Goal: Task Accomplishment & Management: Use online tool/utility

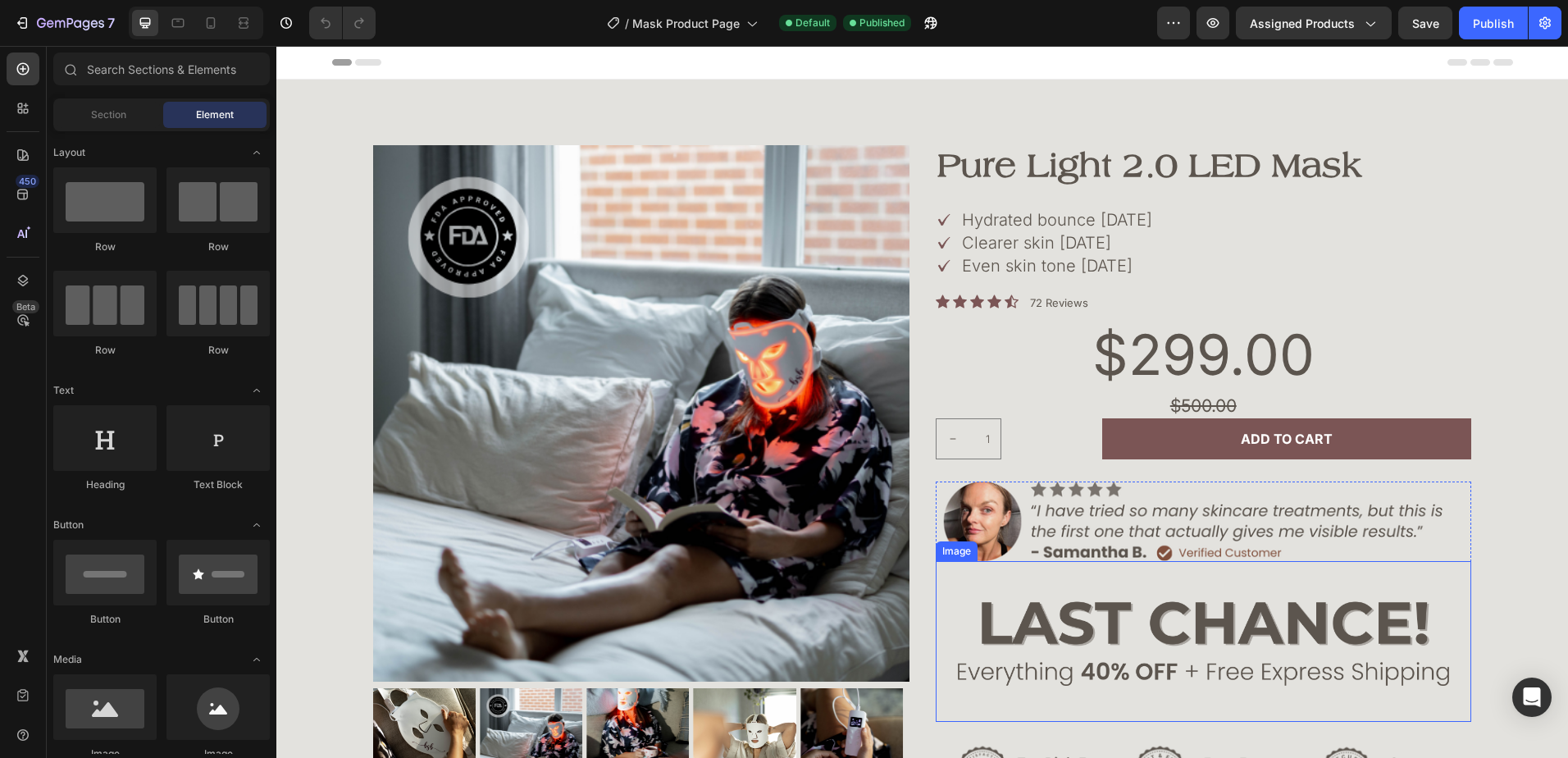
click at [1242, 607] on img at bounding box center [1203, 641] width 536 height 160
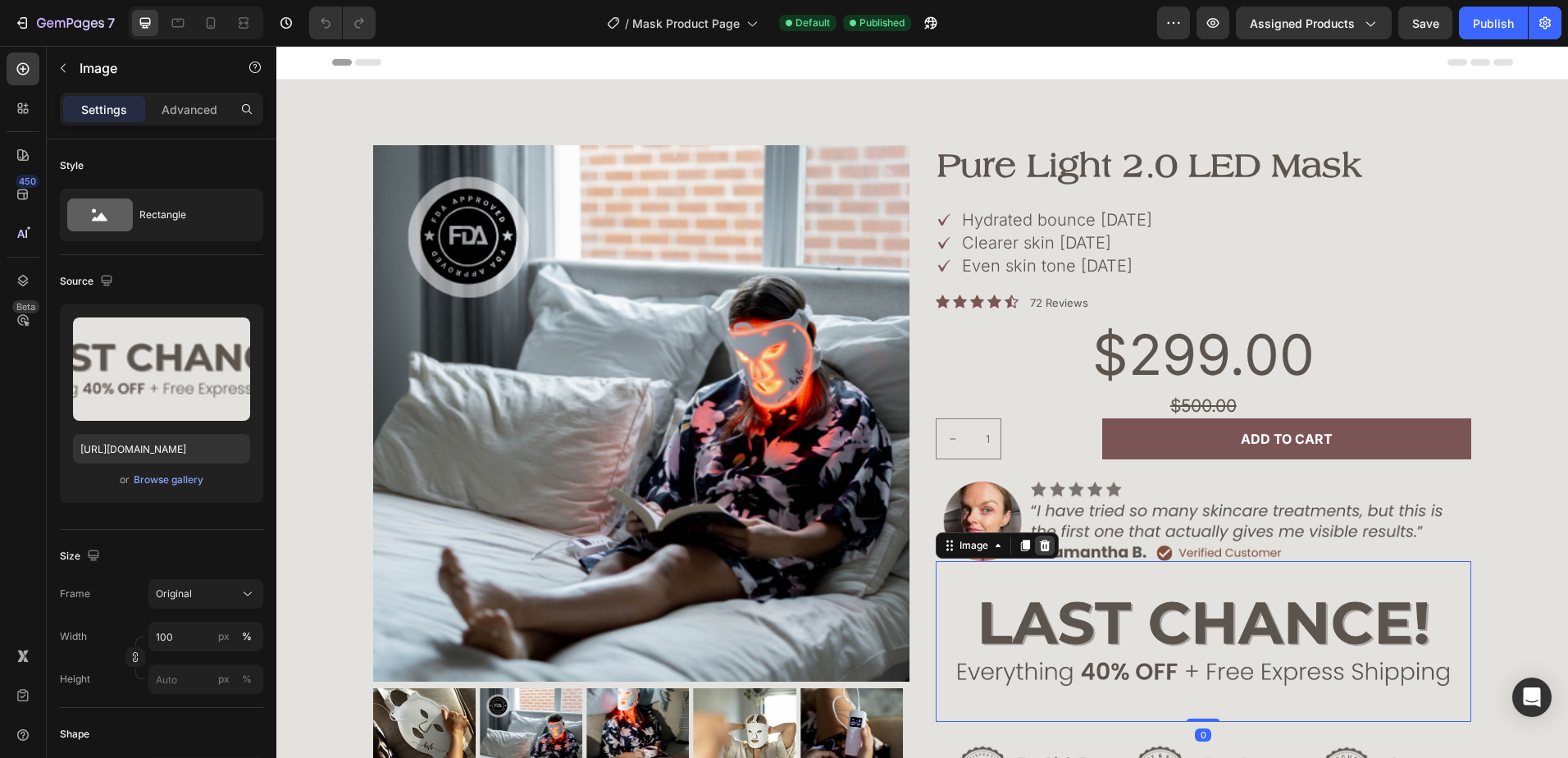
click at [1039, 544] on icon at bounding box center [1044, 545] width 11 height 11
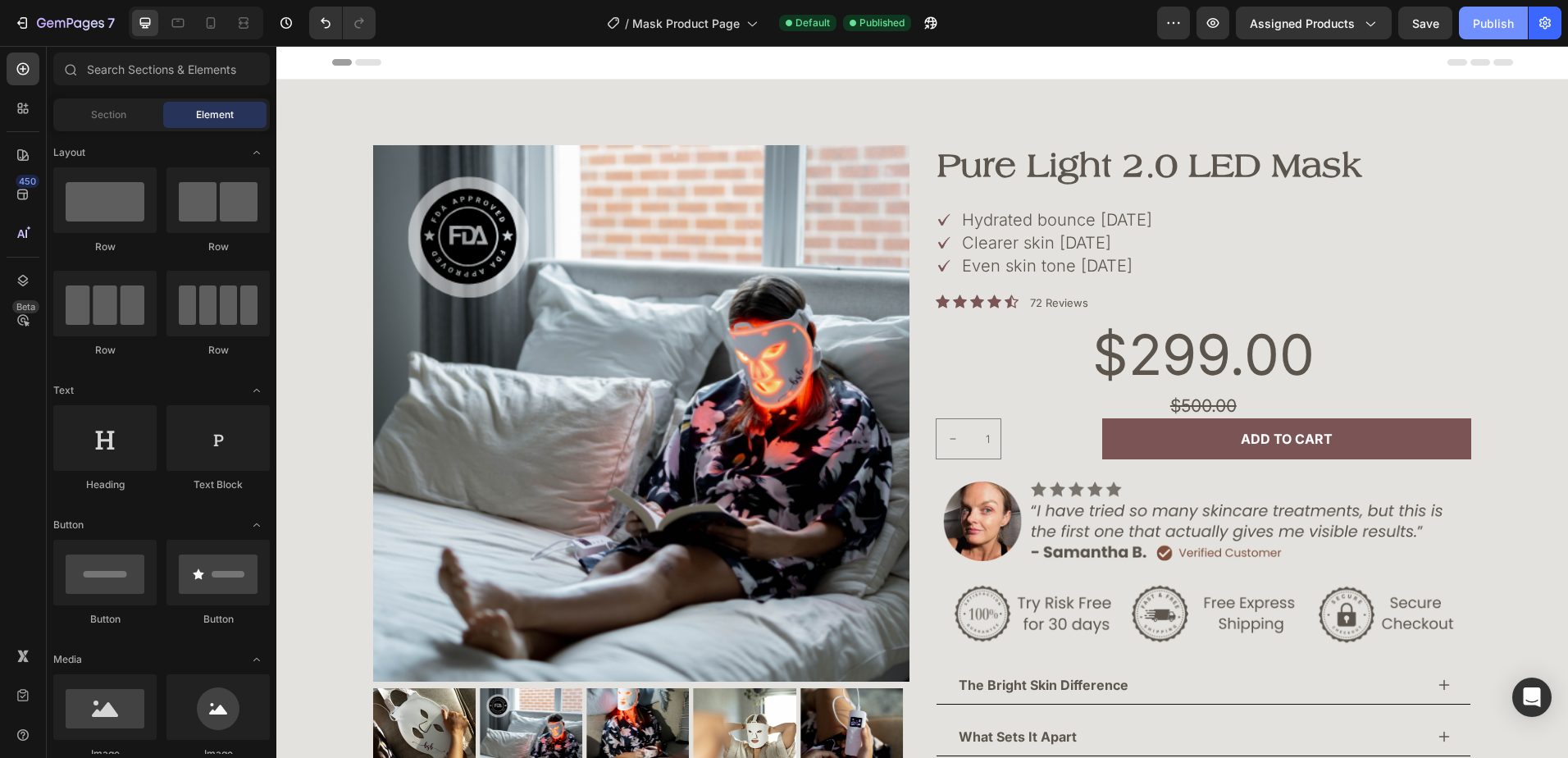
click at [1492, 15] on div "Publish" at bounding box center [1493, 23] width 41 height 17
click at [208, 25] on icon at bounding box center [211, 23] width 9 height 11
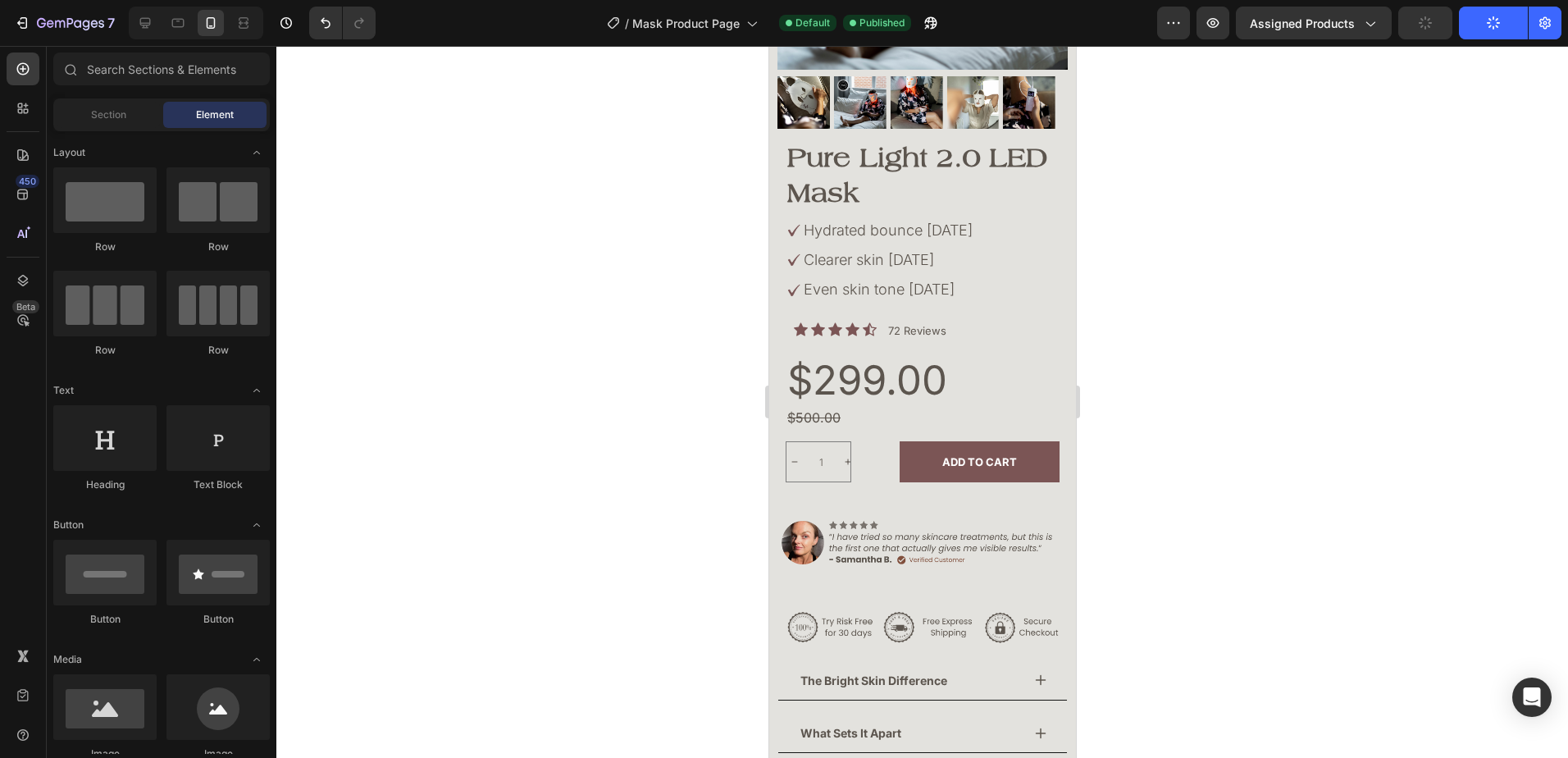
scroll to position [244, 0]
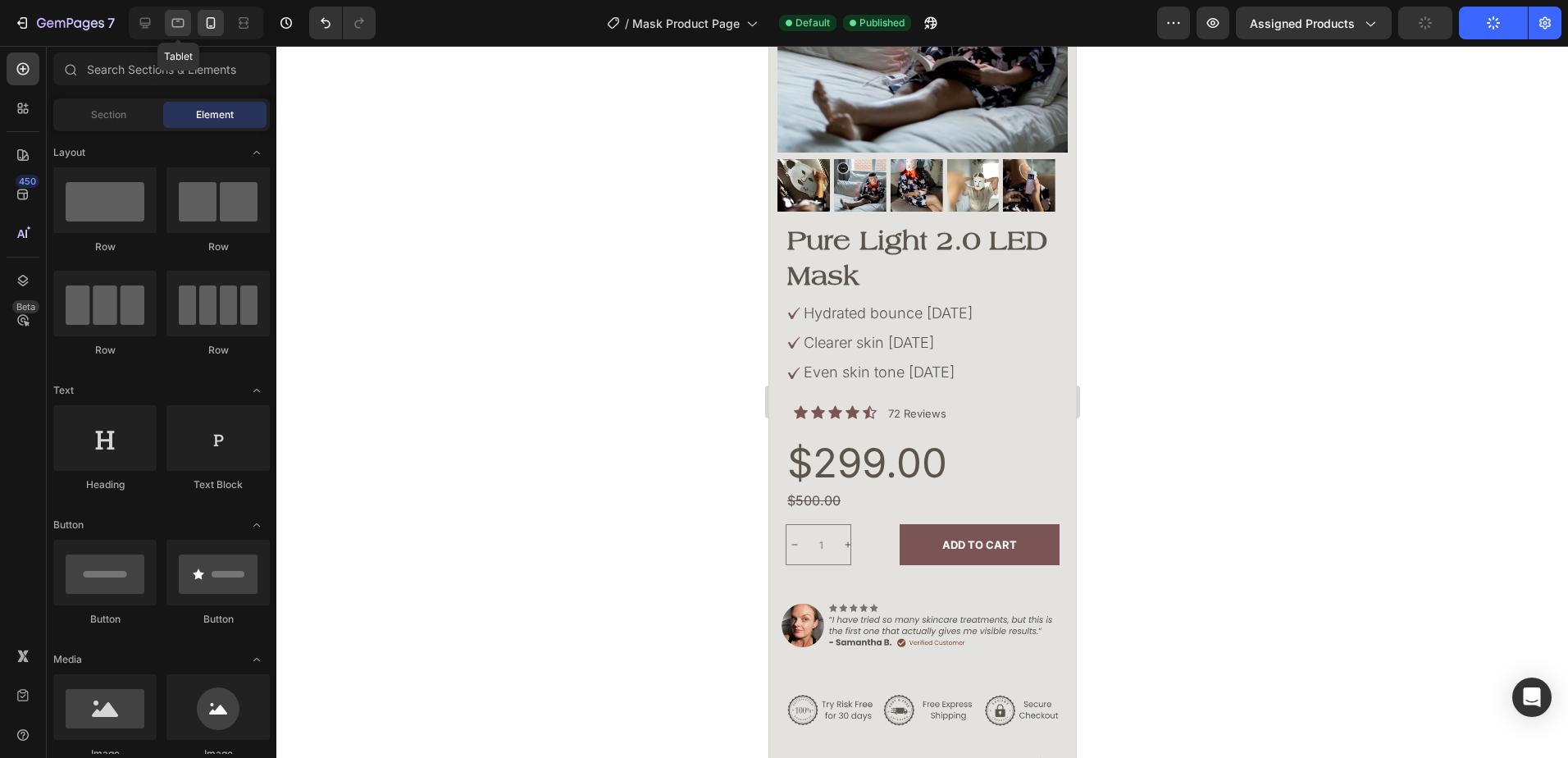
click at [181, 21] on icon at bounding box center [178, 23] width 16 height 16
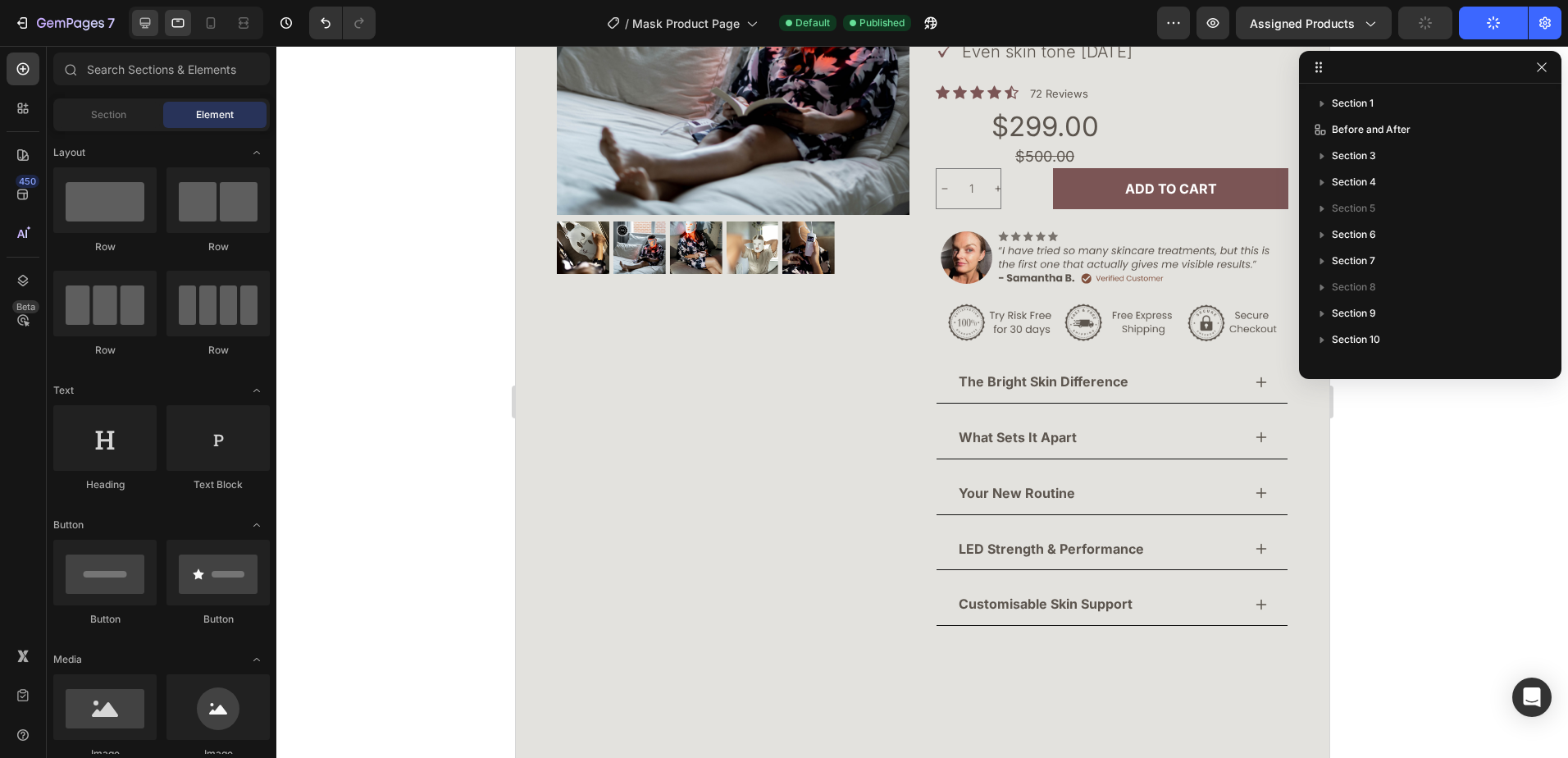
click at [156, 21] on div at bounding box center [145, 23] width 26 height 26
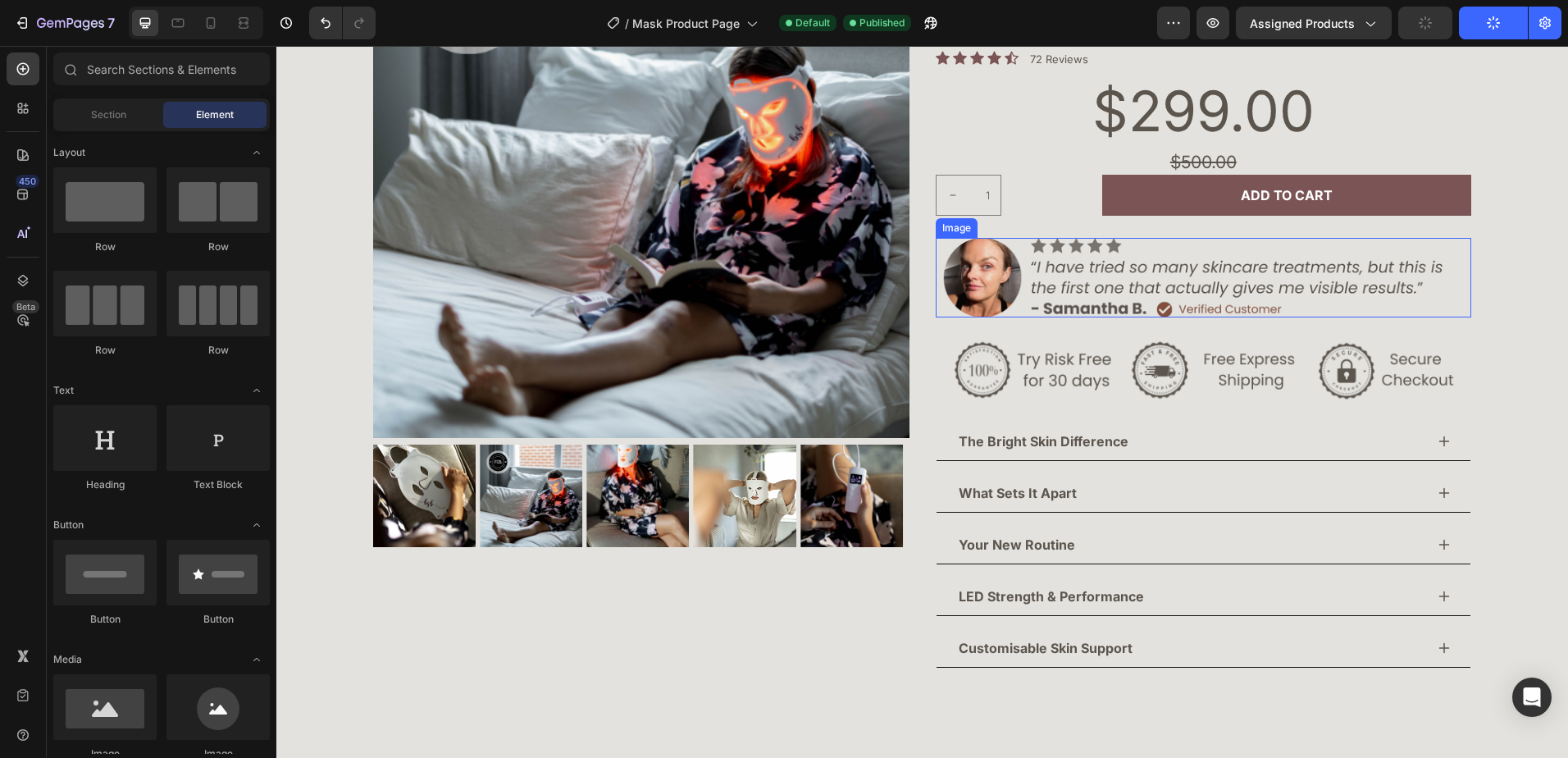
click at [1163, 310] on img at bounding box center [1203, 278] width 536 height 80
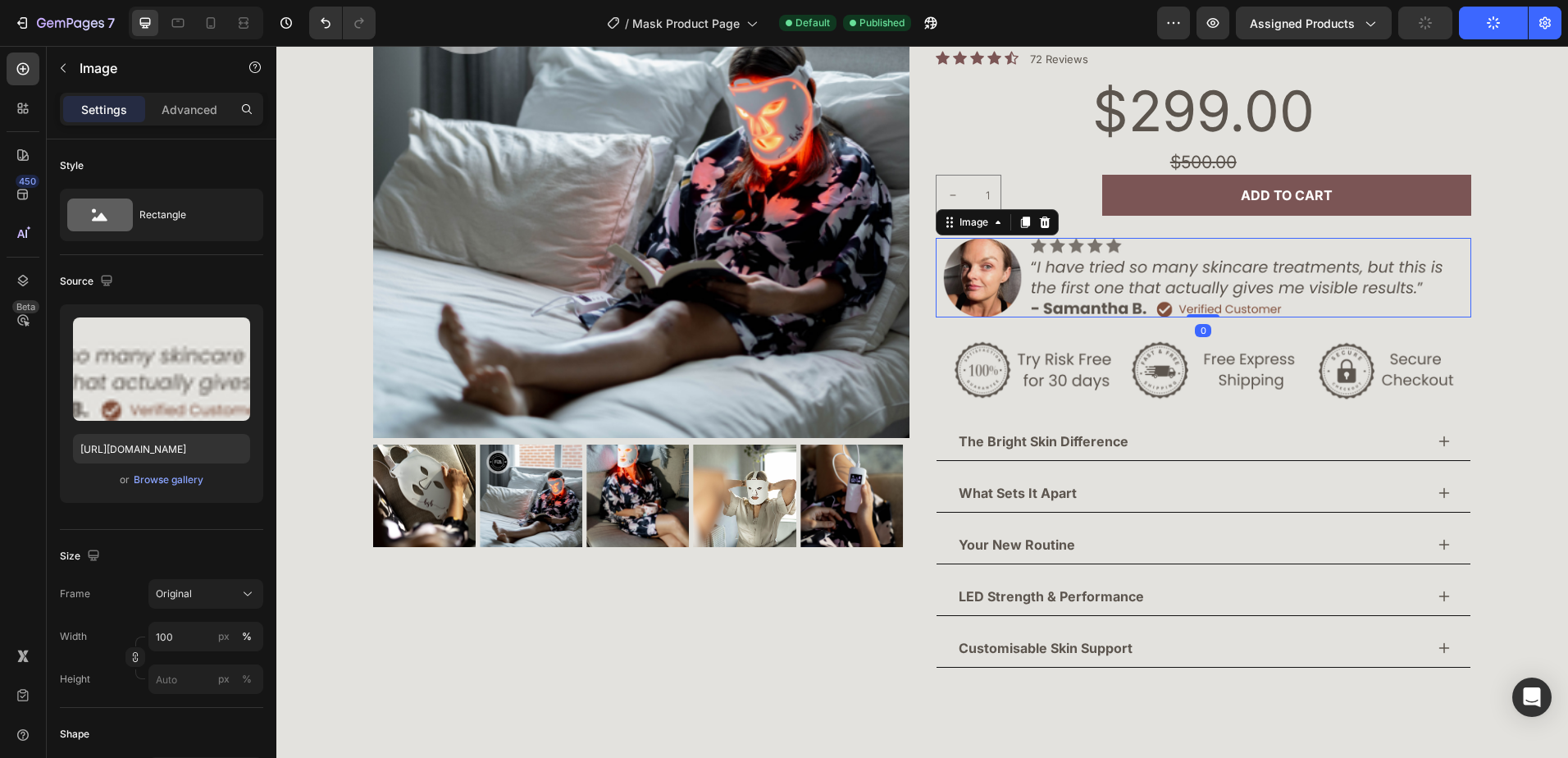
click at [1163, 310] on img at bounding box center [1203, 278] width 536 height 80
click at [202, 98] on div "Advanced" at bounding box center [190, 109] width 82 height 26
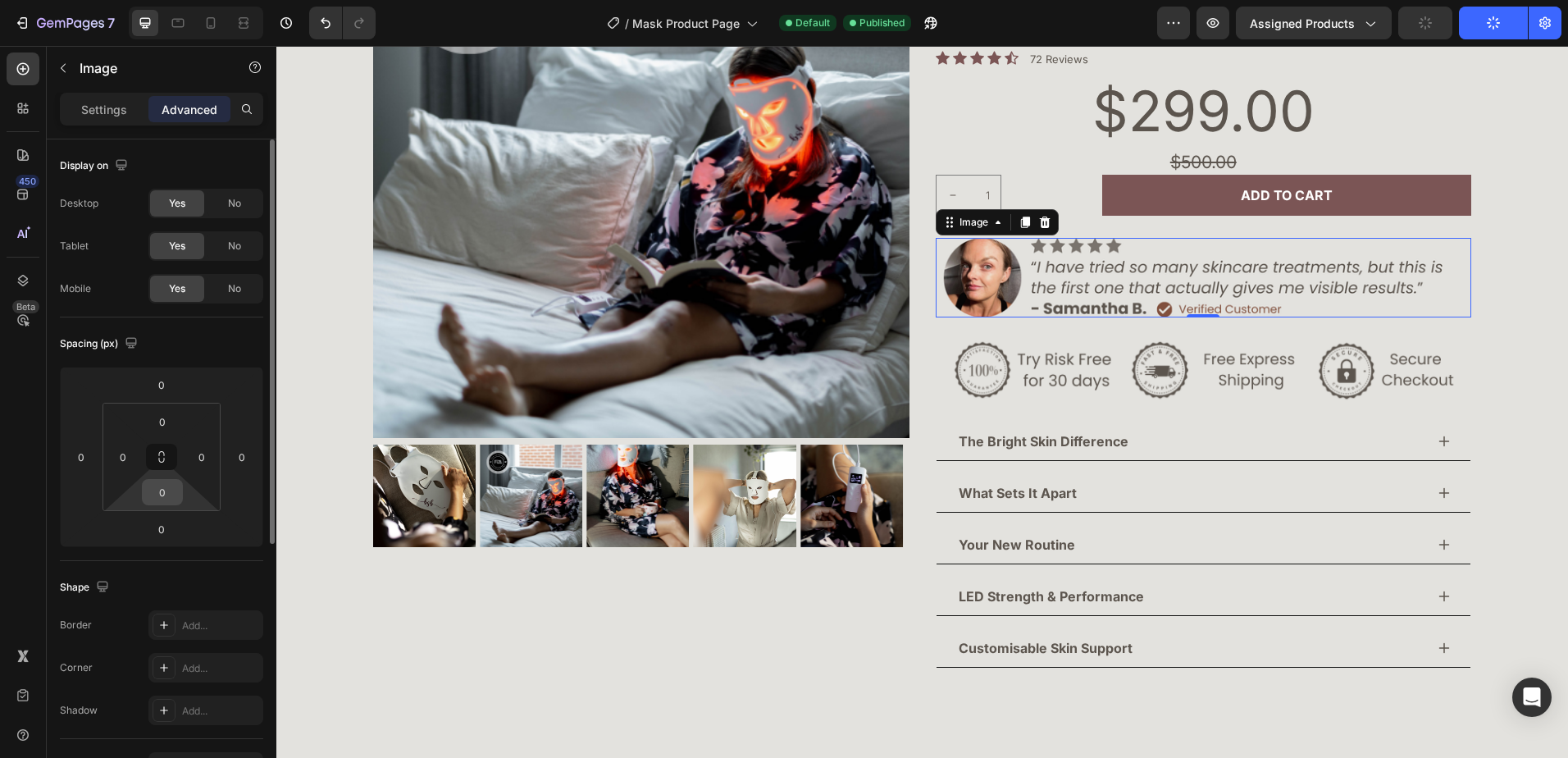
click at [171, 494] on input "0" at bounding box center [163, 492] width 33 height 25
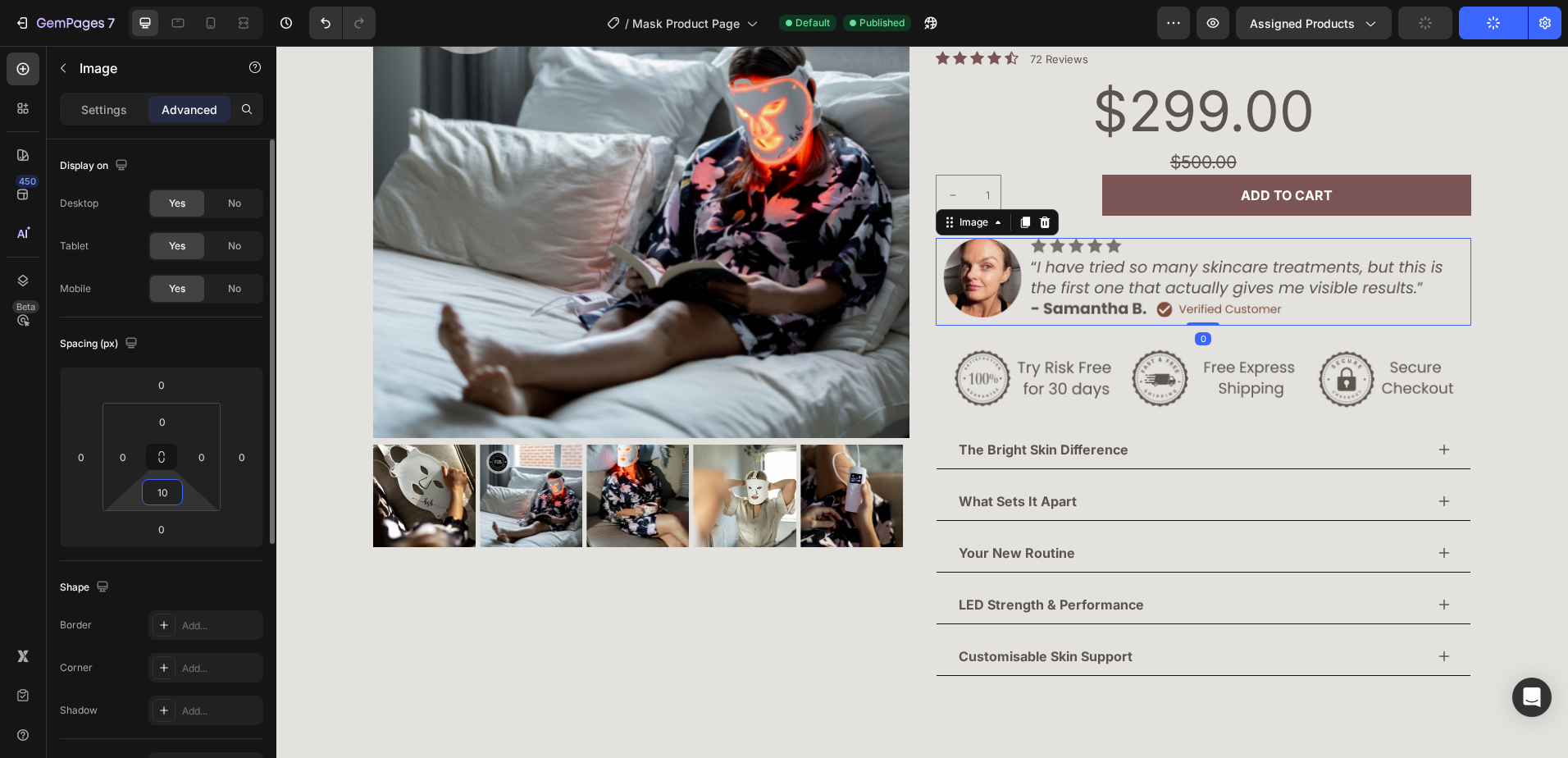
type input "1"
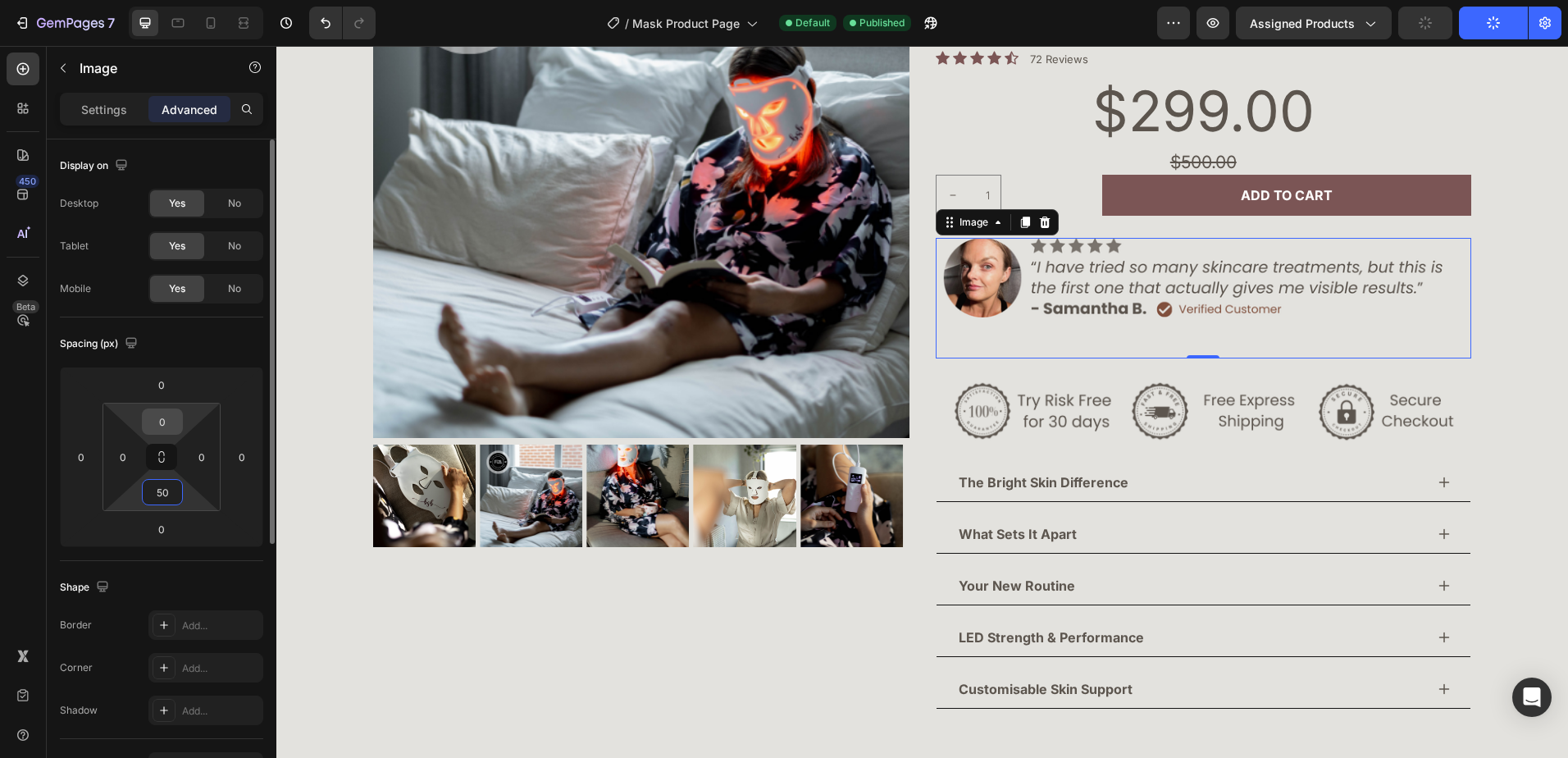
type input "50"
click at [174, 423] on input "0" at bounding box center [163, 421] width 33 height 25
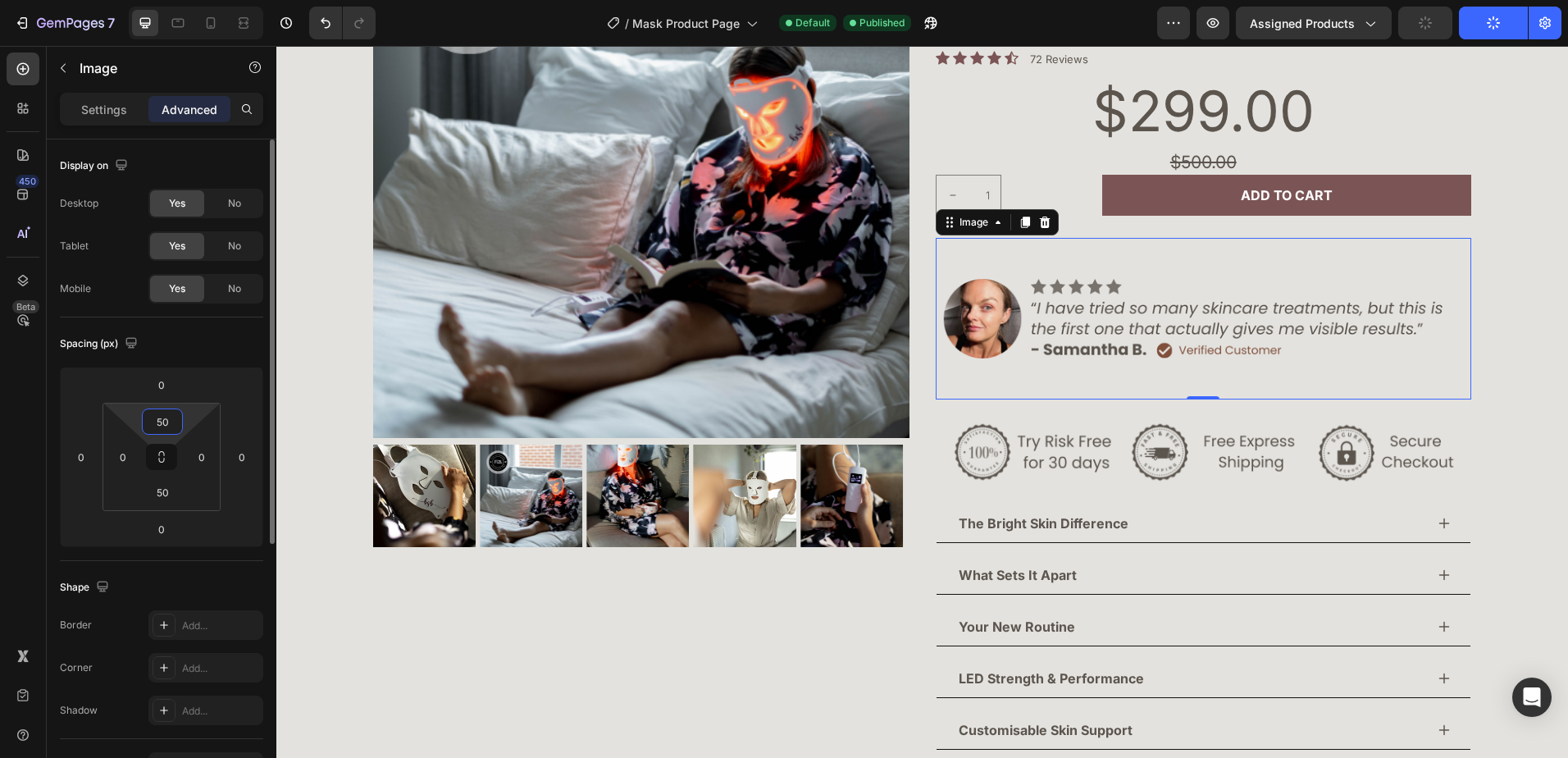
type input "50"
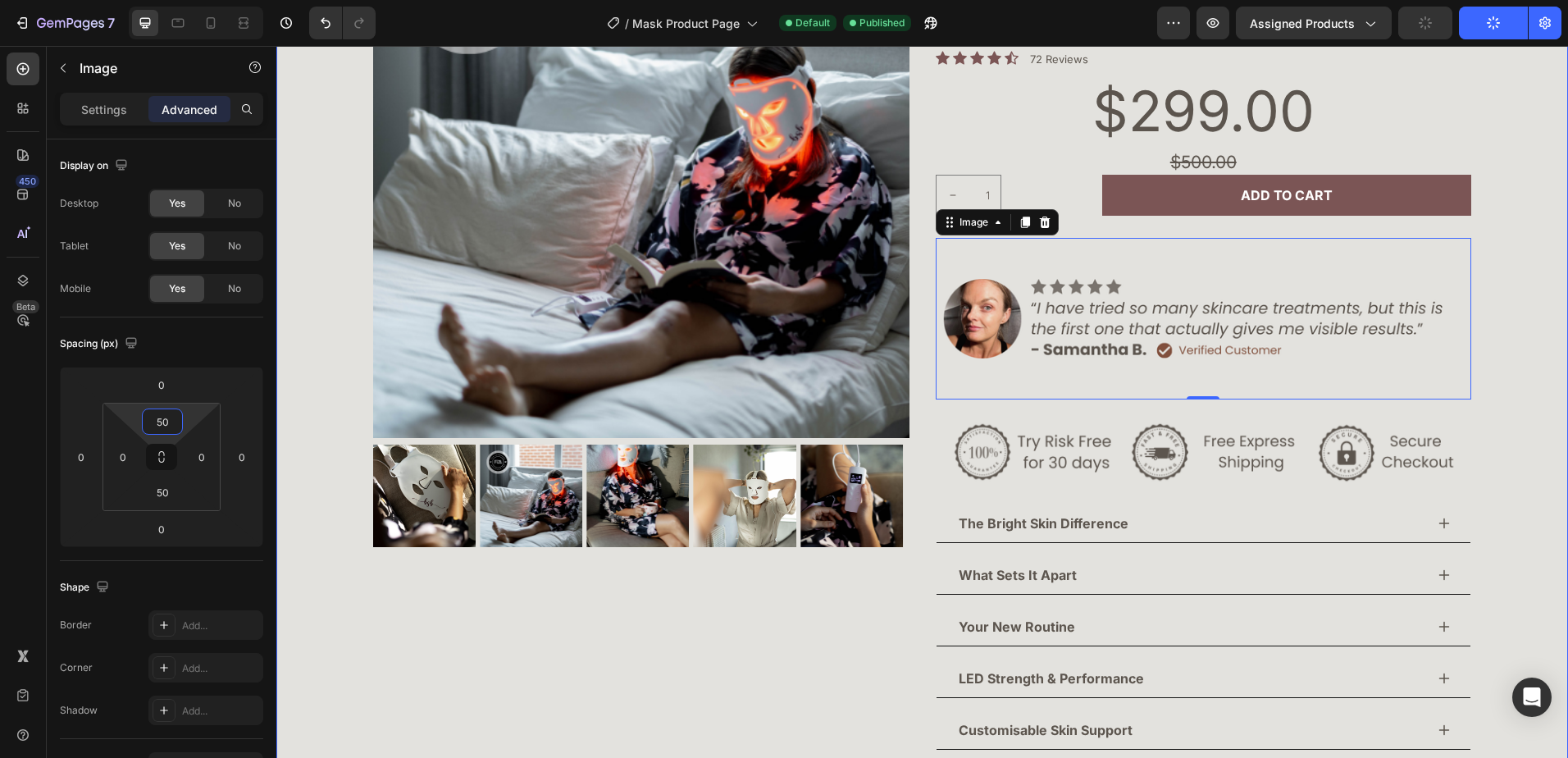
click at [1479, 172] on div "Product Images Pure Light 2.0 LED Mask Product Title Image Image Hydrated bounc…" at bounding box center [922, 340] width 1291 height 1008
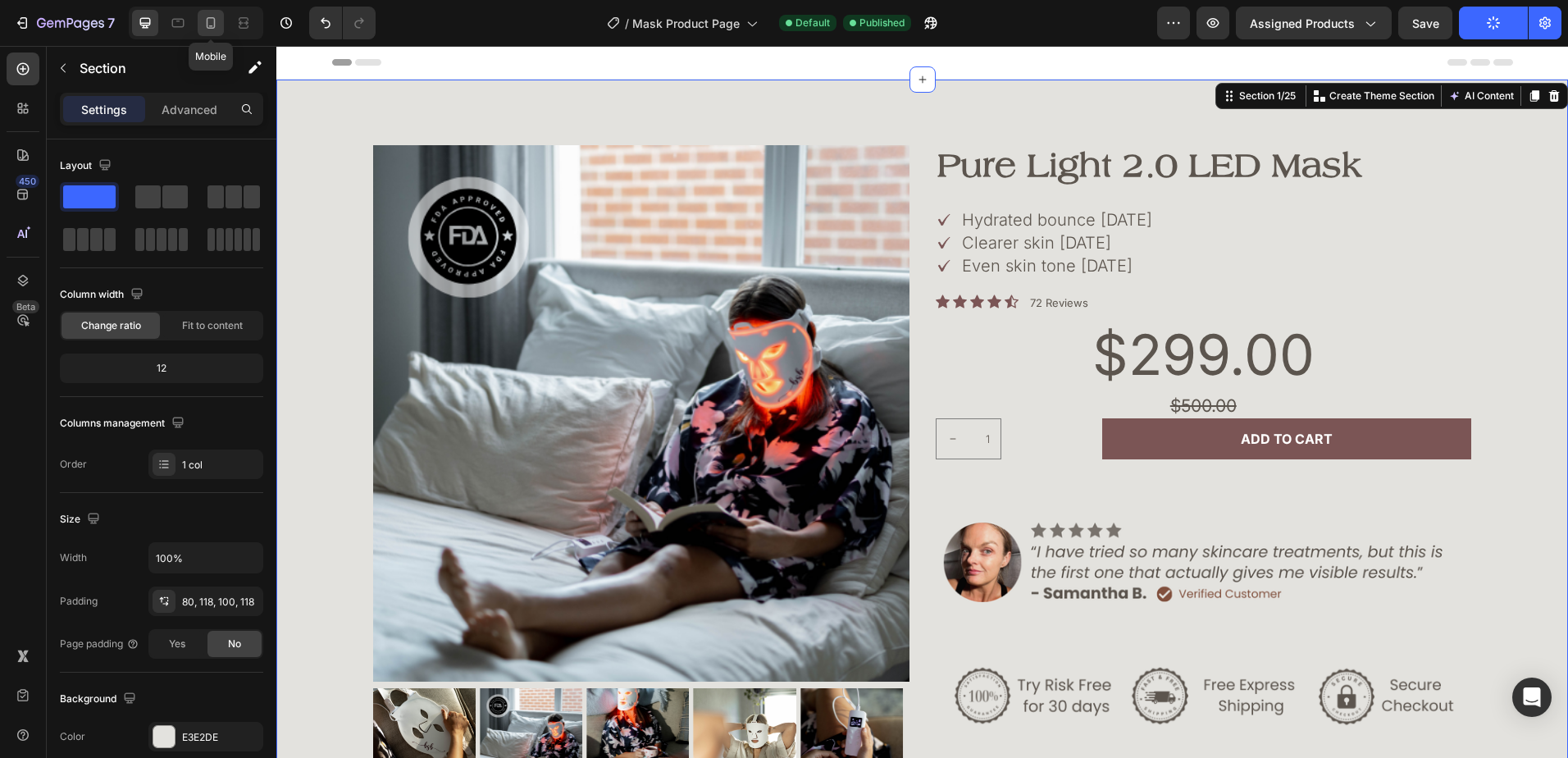
click at [217, 18] on icon at bounding box center [211, 23] width 16 height 16
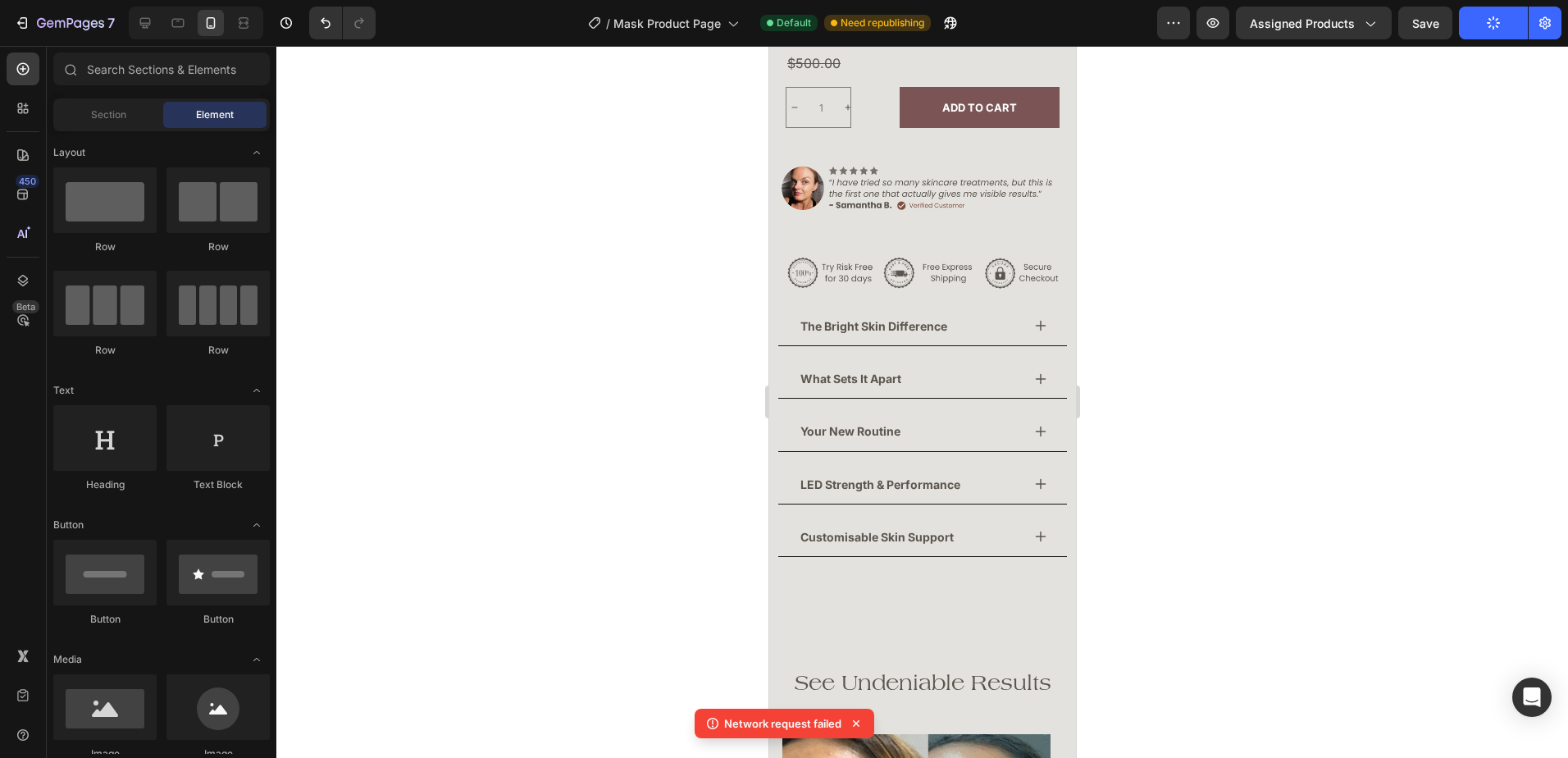
scroll to position [688, 0]
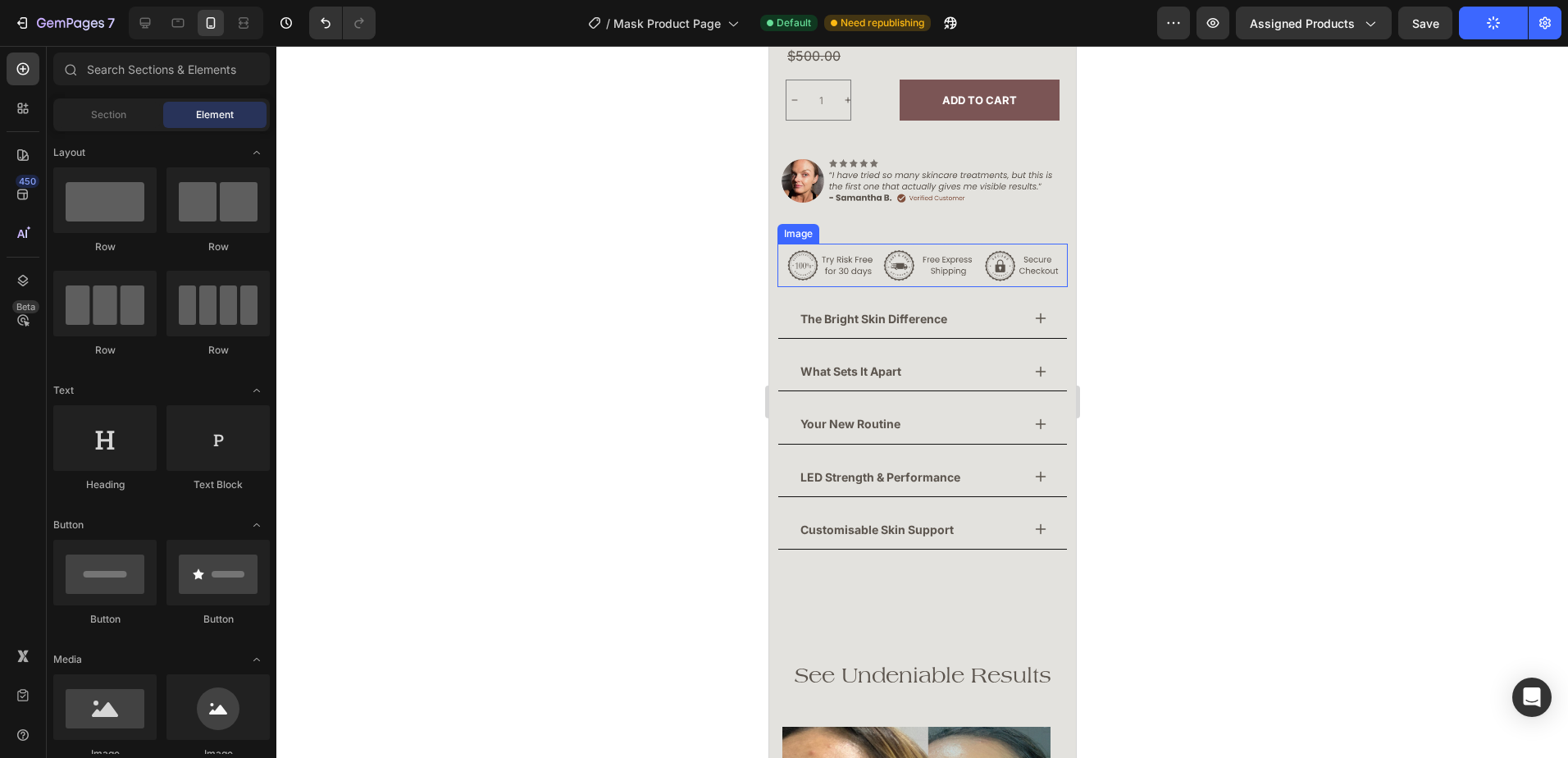
click at [856, 255] on img at bounding box center [921, 265] width 290 height 44
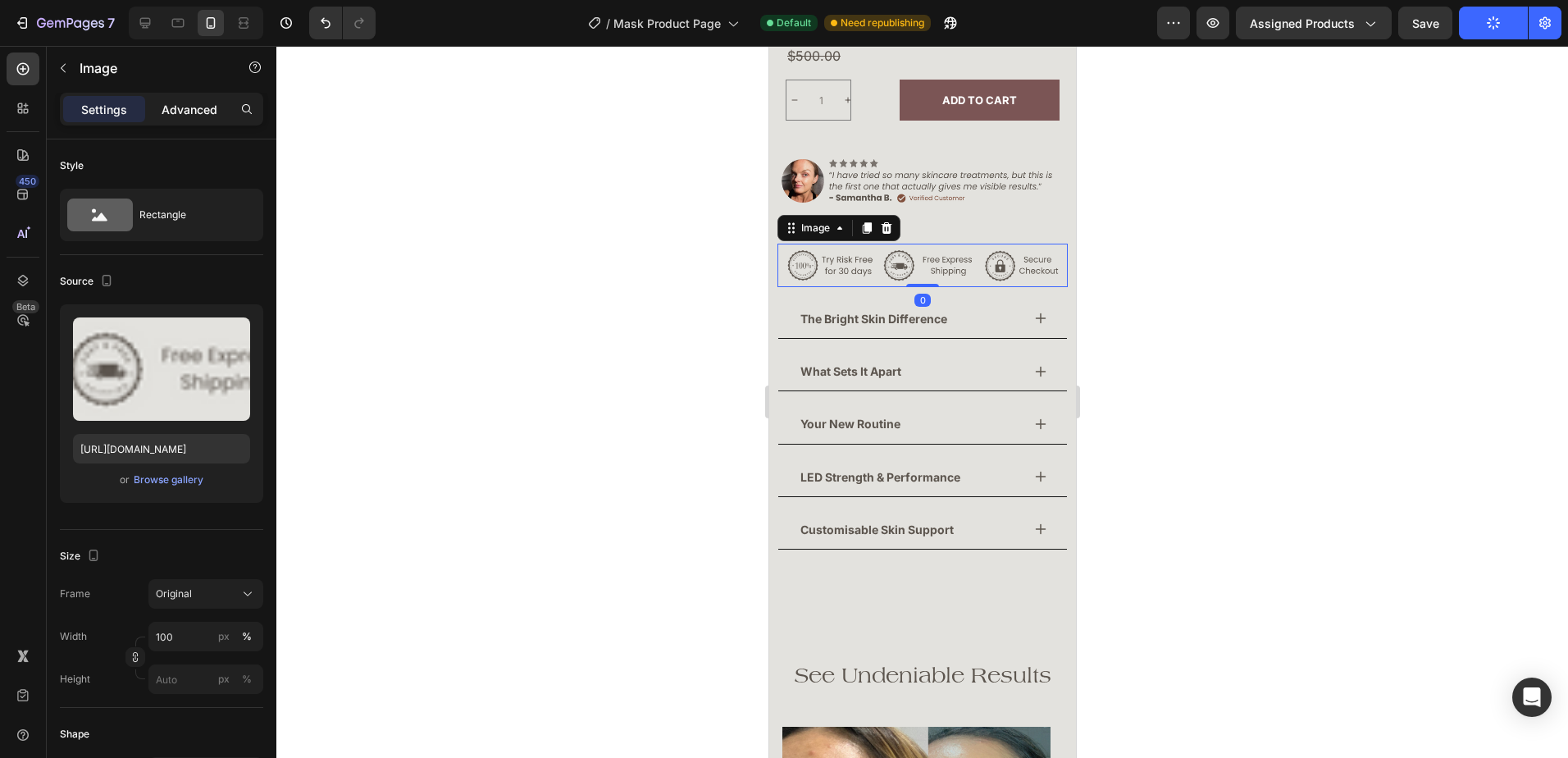
click at [185, 111] on p "Advanced" at bounding box center [190, 109] width 56 height 17
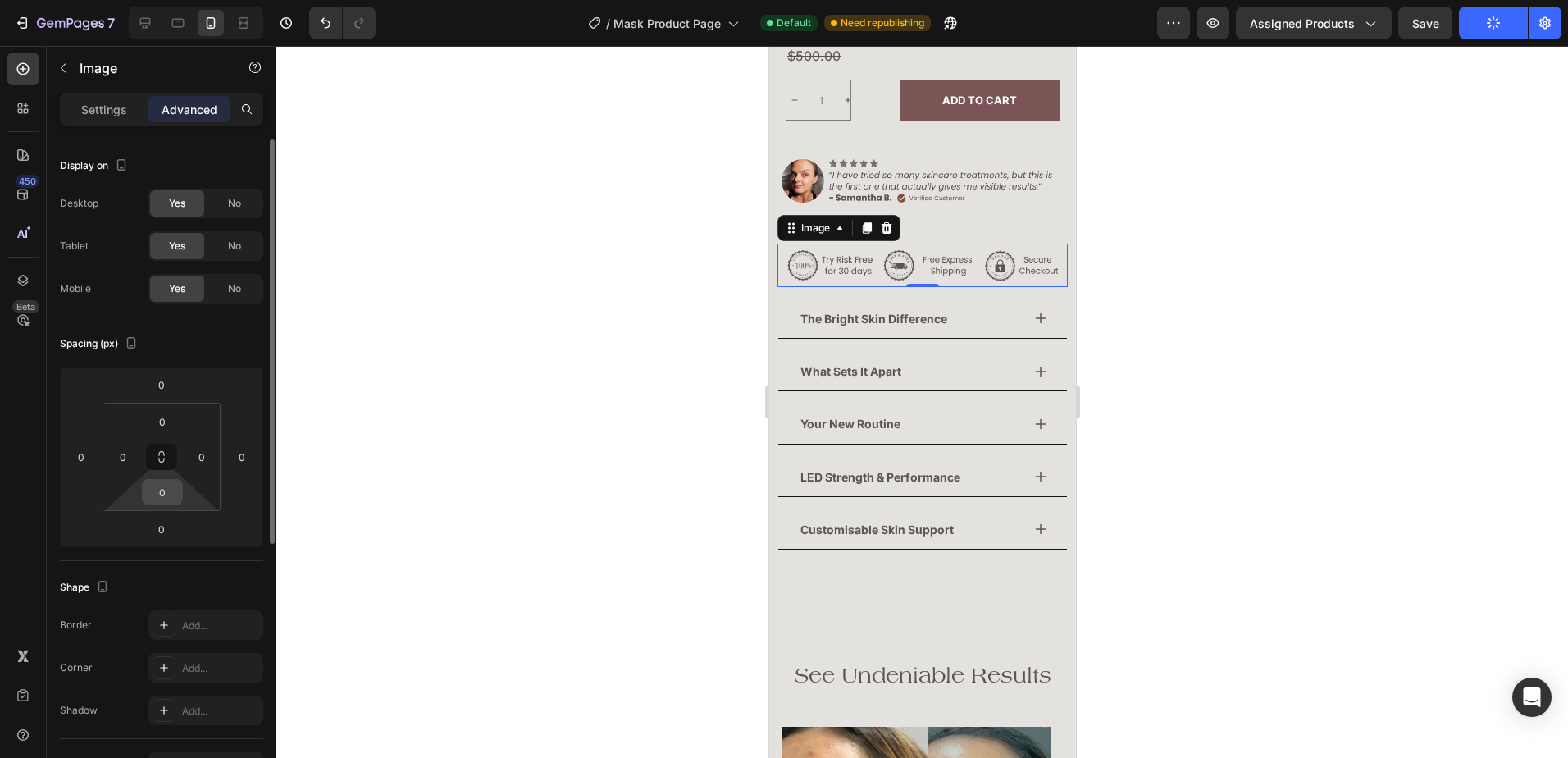
click at [168, 485] on input "0" at bounding box center [163, 492] width 33 height 25
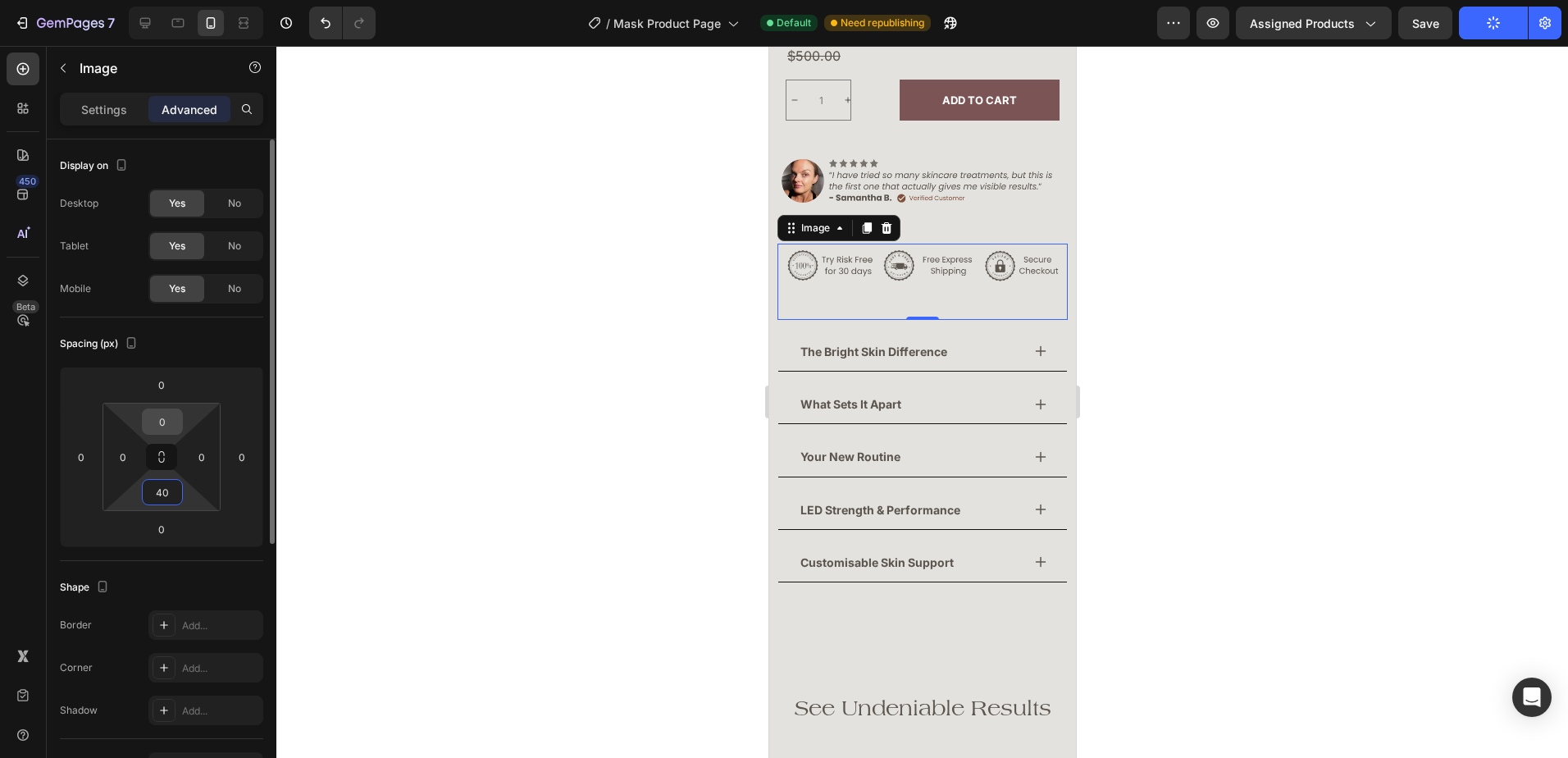
type input "40"
click at [167, 430] on input "0" at bounding box center [163, 421] width 33 height 25
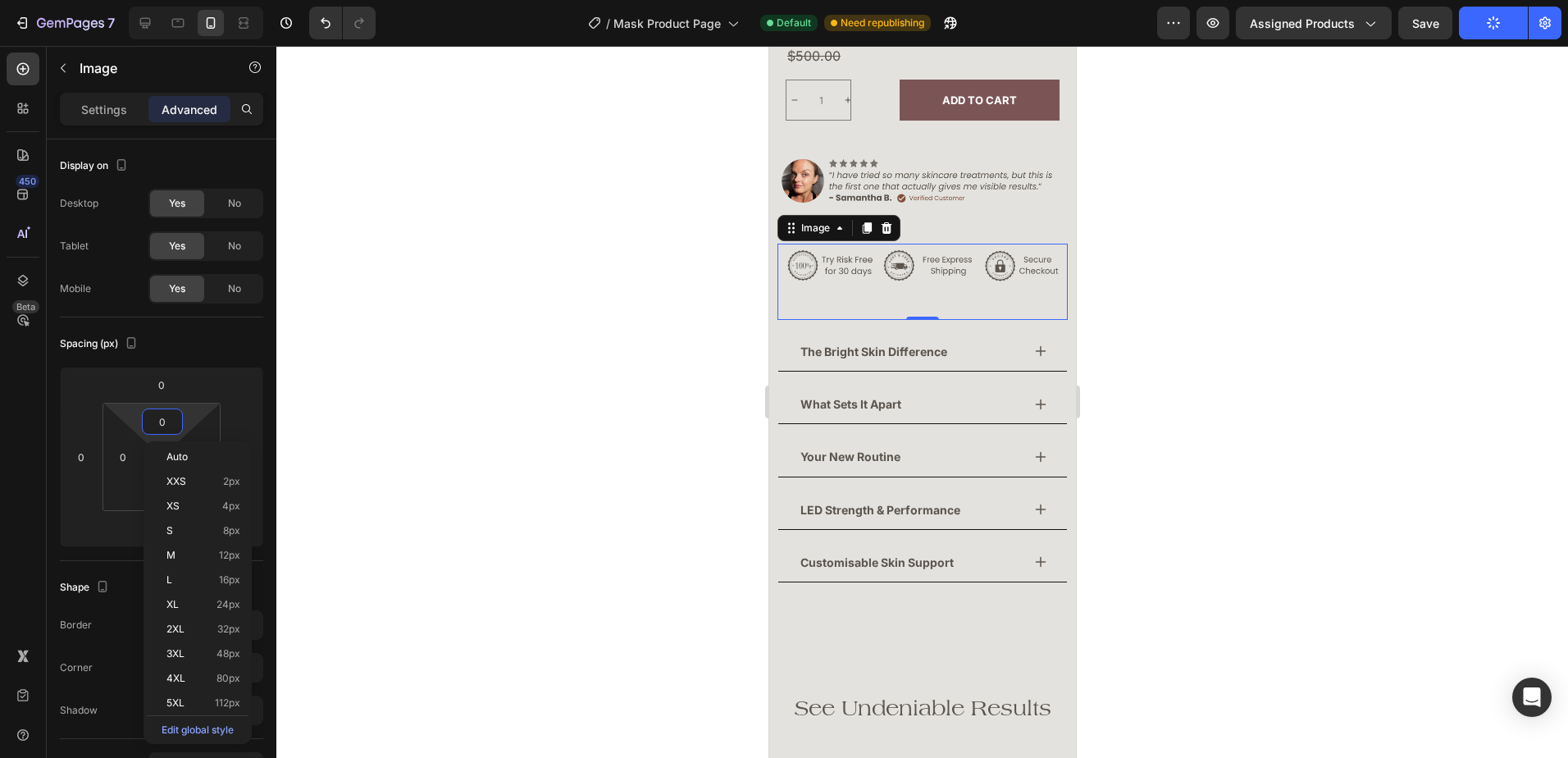
click at [1187, 430] on div at bounding box center [922, 402] width 1291 height 712
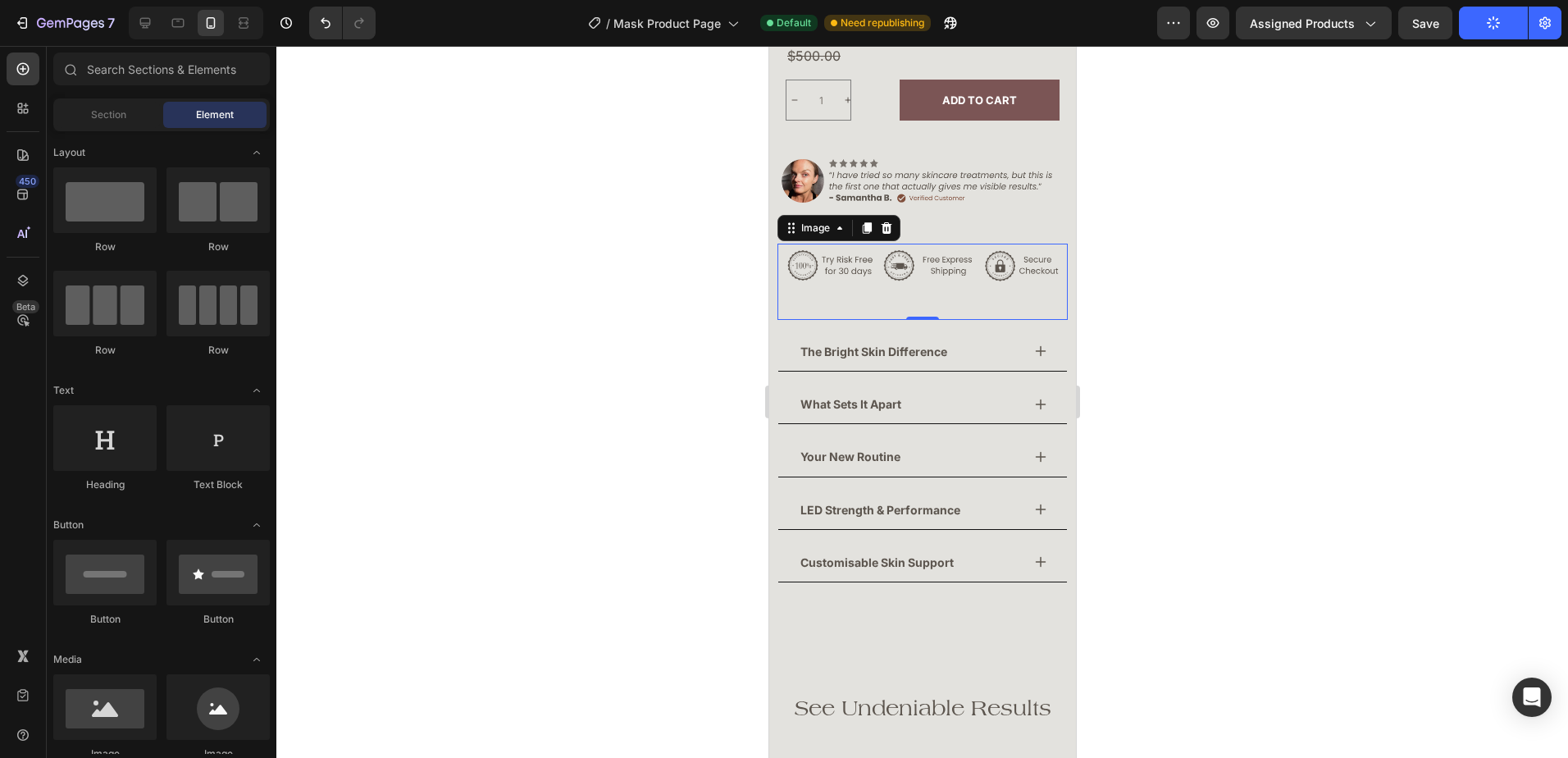
click at [1187, 430] on div at bounding box center [922, 402] width 1291 height 712
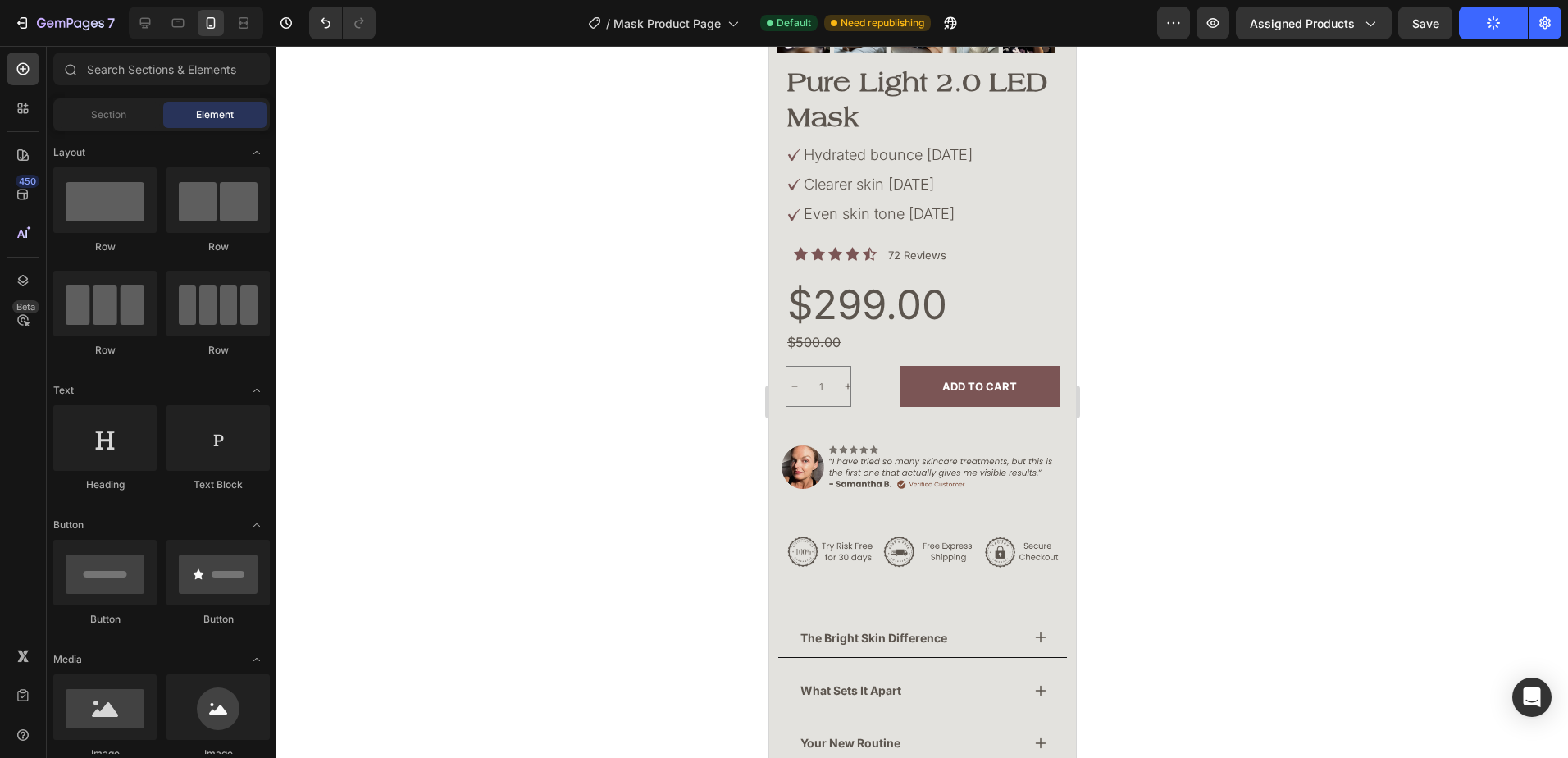
scroll to position [409, 0]
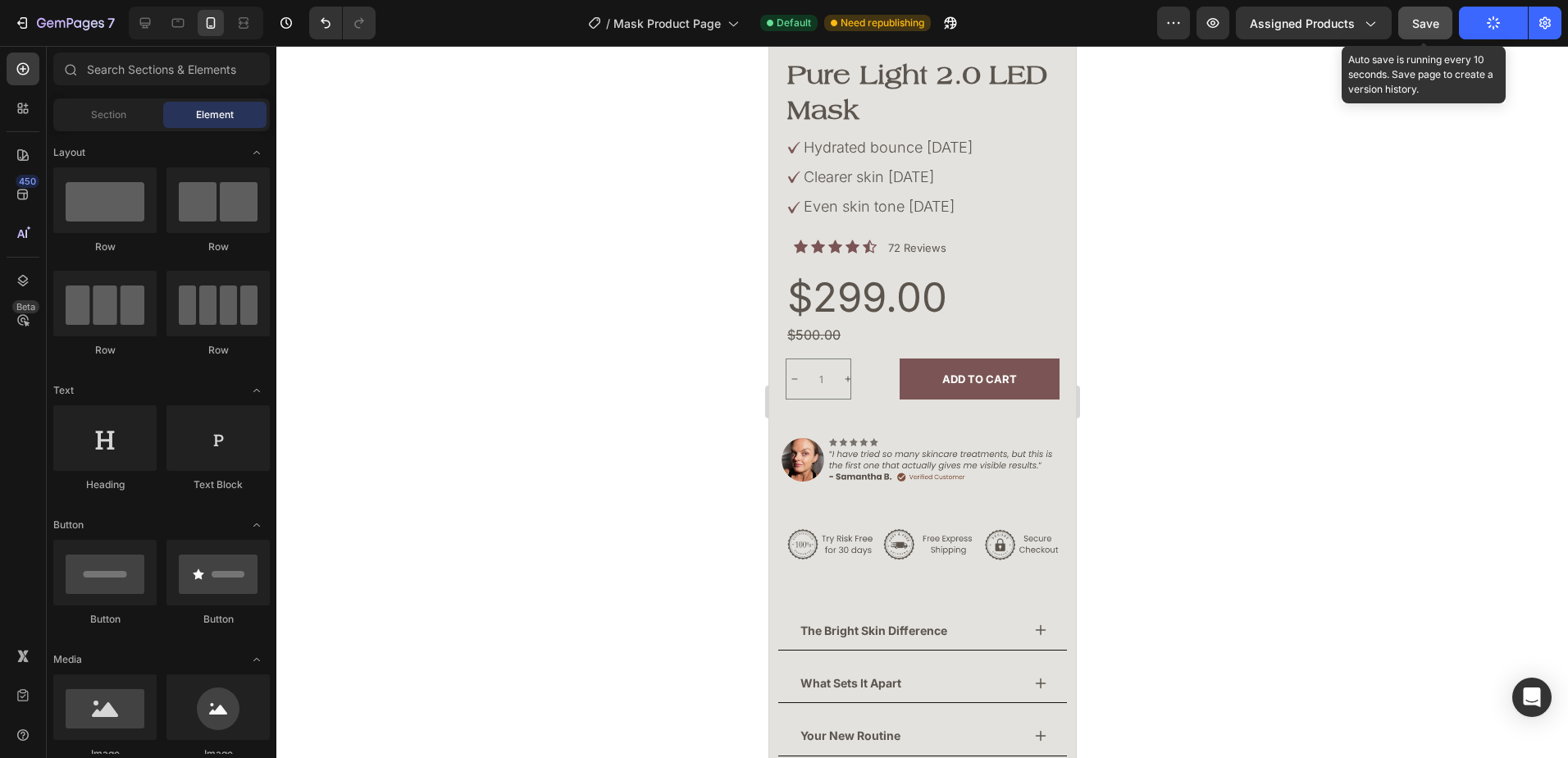
click at [1429, 24] on span "Save" at bounding box center [1425, 23] width 27 height 14
click at [1132, 493] on div at bounding box center [922, 402] width 1291 height 712
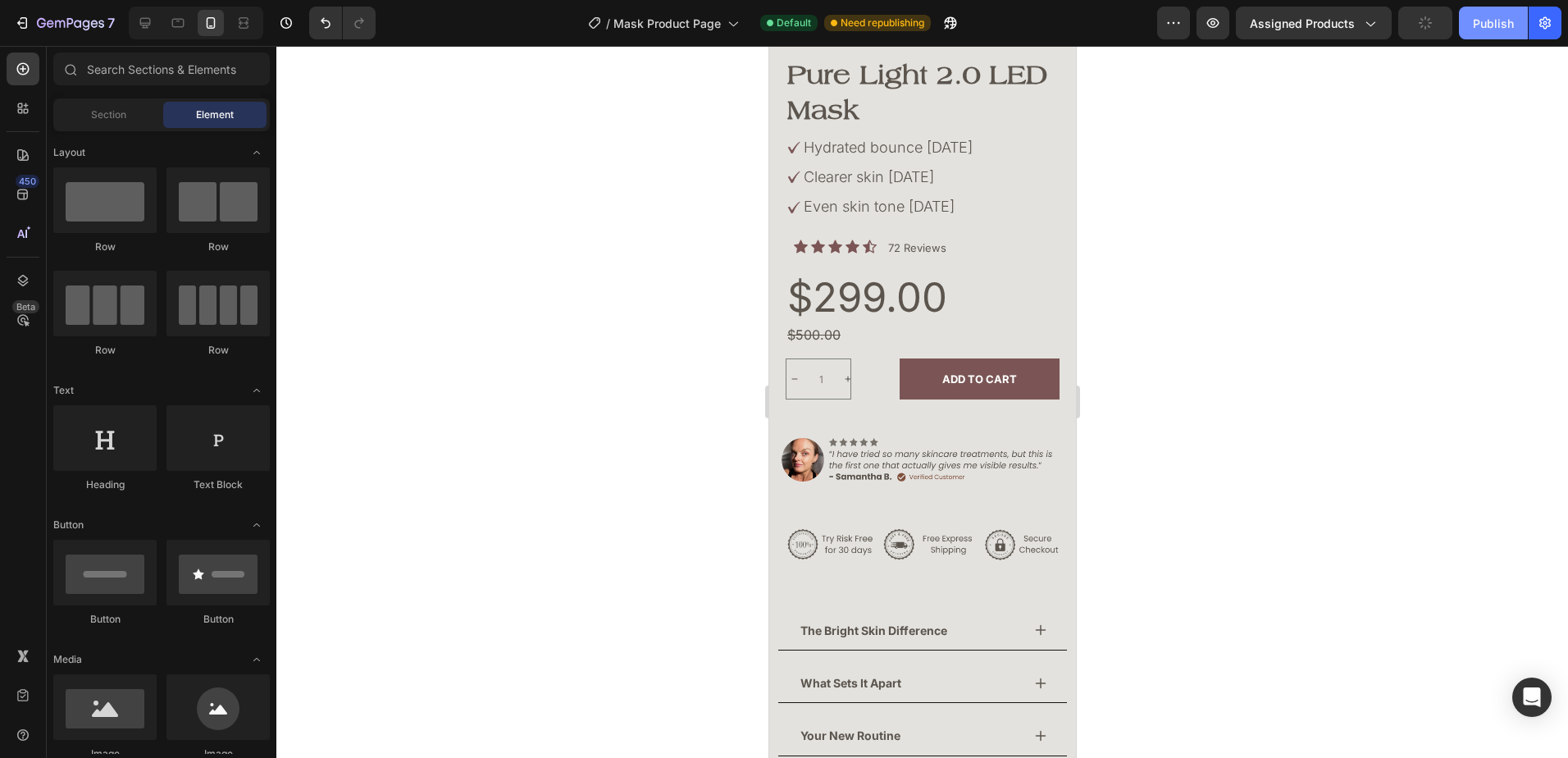
click at [1497, 37] on button "Publish" at bounding box center [1493, 23] width 69 height 33
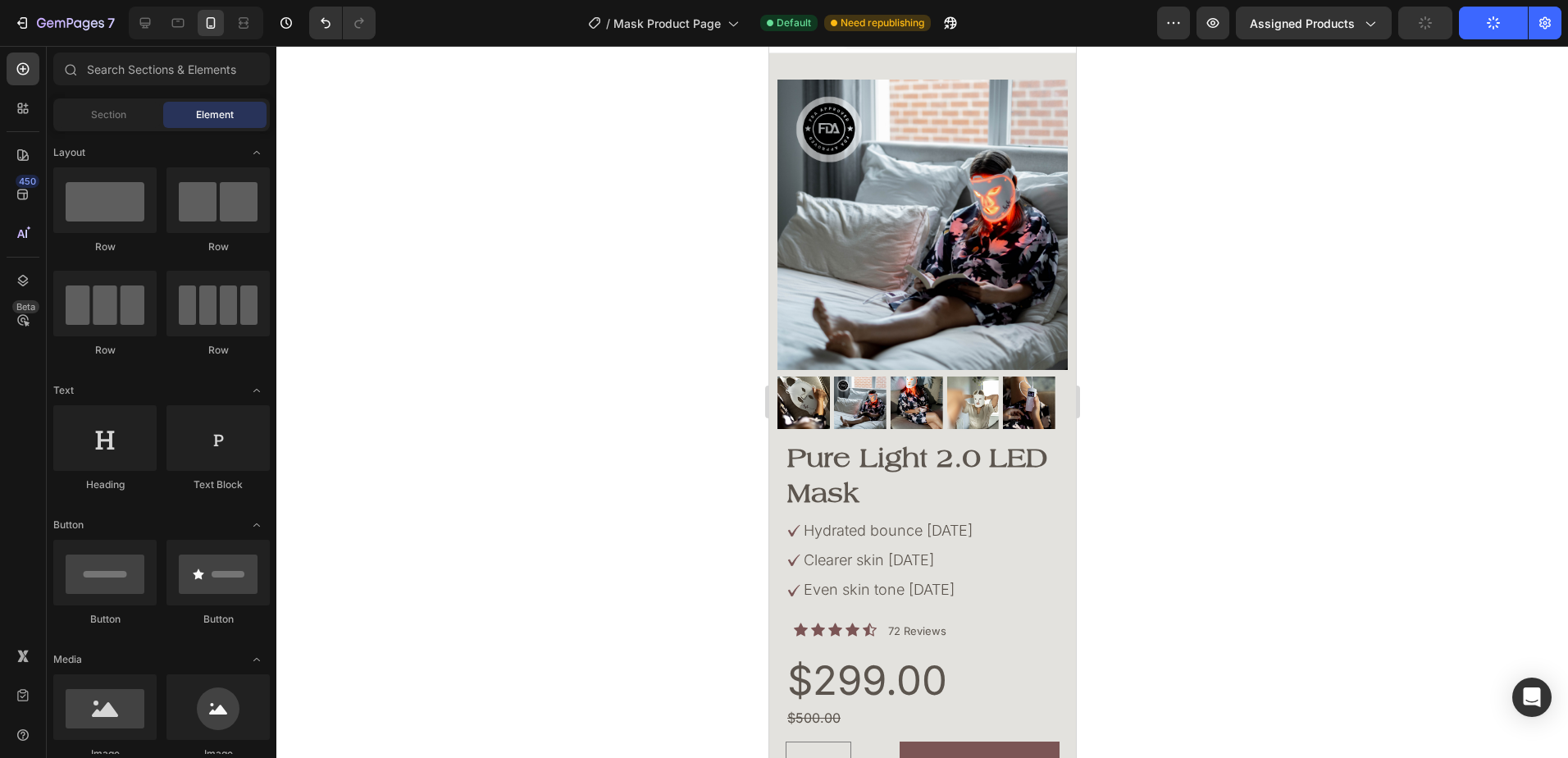
scroll to position [0, 0]
